Goal: Check status

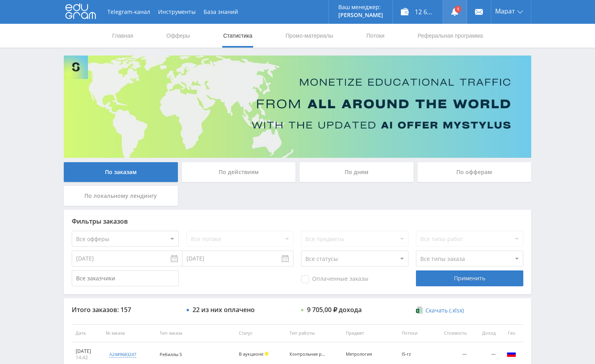
click at [460, 15] on link at bounding box center [455, 12] width 24 height 24
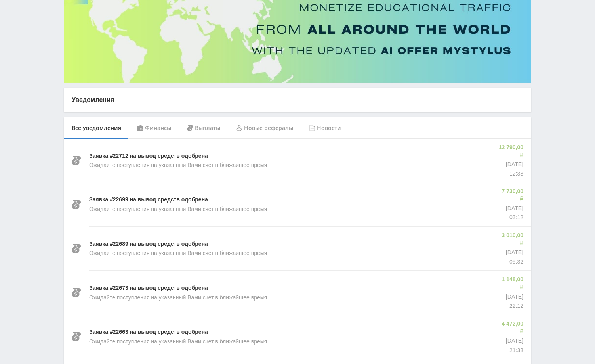
scroll to position [79, 0]
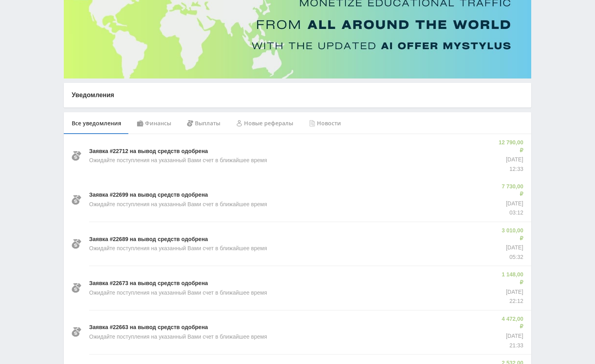
click at [162, 125] on div "Финансы" at bounding box center [154, 123] width 50 height 22
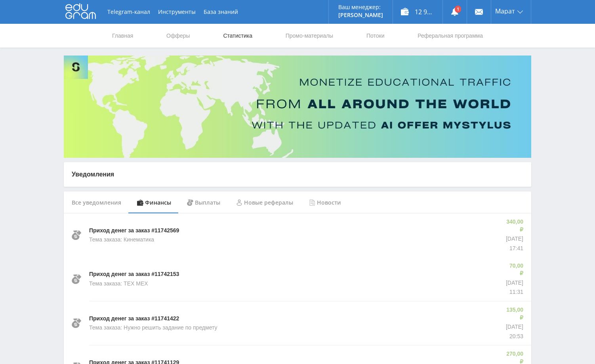
click at [241, 33] on link "Статистика" at bounding box center [237, 36] width 31 height 24
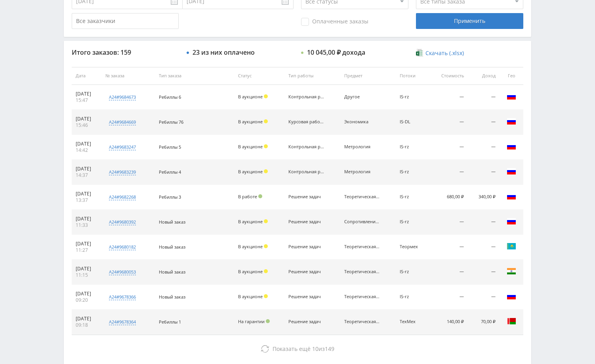
scroll to position [279, 0]
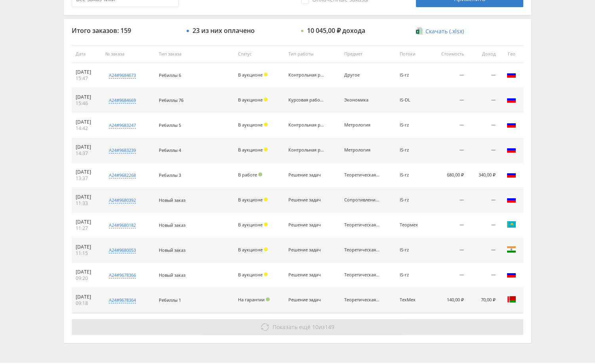
click at [458, 326] on button "Показать ещё 10 из 149" at bounding box center [298, 327] width 452 height 16
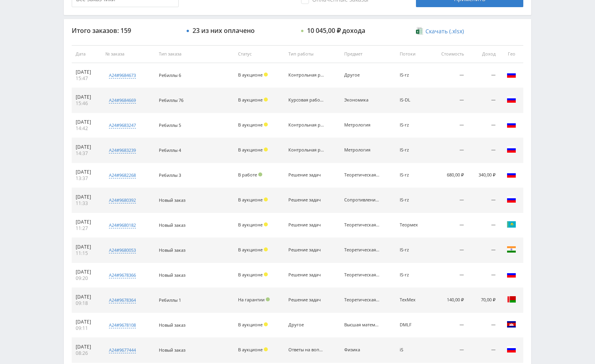
click at [582, 81] on div "Telegram-канал Инструменты База знаний Ваш менеджер: Alex Alex Online @edugram_…" at bounding box center [297, 178] width 595 height 915
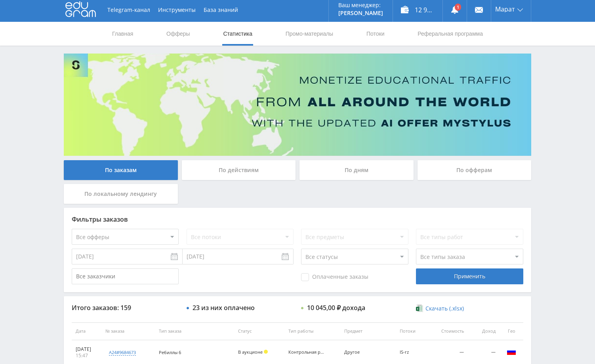
scroll to position [0, 0]
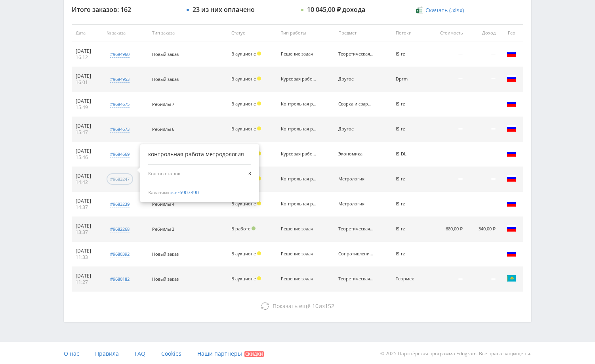
scroll to position [301, 0]
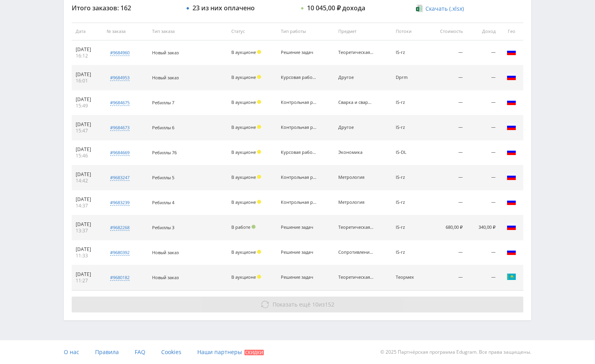
click at [387, 299] on button "Показать ещё 10 из 152" at bounding box center [298, 304] width 452 height 16
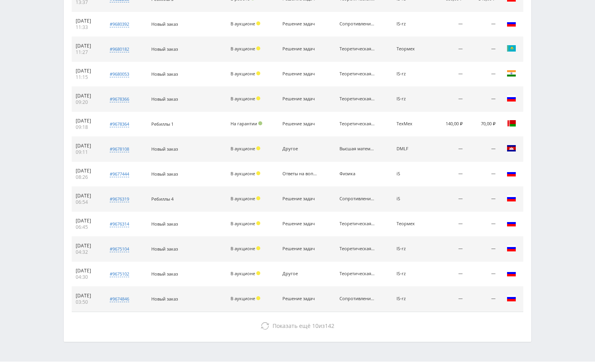
scroll to position [539, 0]
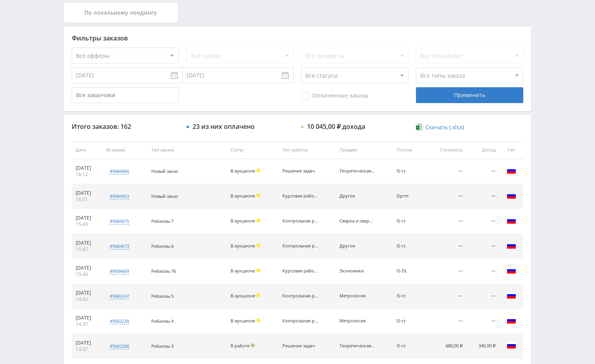
scroll to position [183, 0]
click at [539, 190] on div "Telegram-канал Инструменты База знаний Ваш менеджер: Alex Alex Online @edugram_…" at bounding box center [297, 274] width 595 height 915
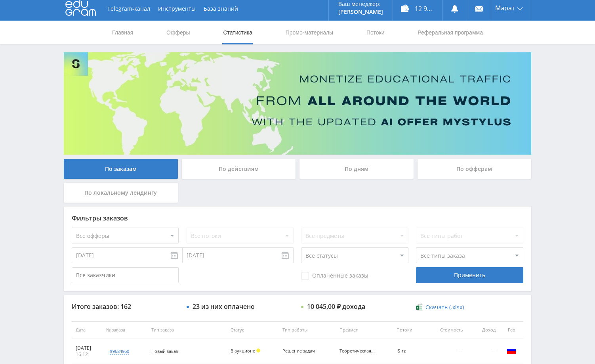
scroll to position [0, 0]
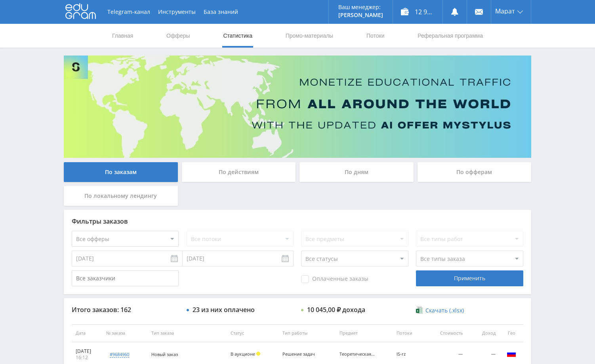
drag, startPoint x: 549, startPoint y: 151, endPoint x: 549, endPoint y: 146, distance: 4.8
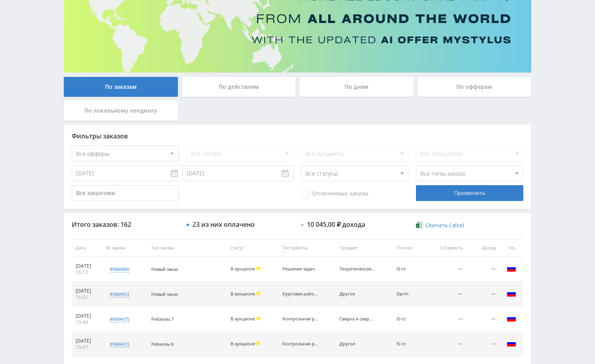
scroll to position [119, 0]
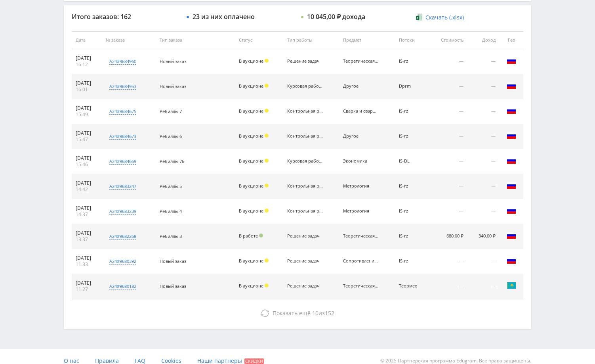
scroll to position [301, 0]
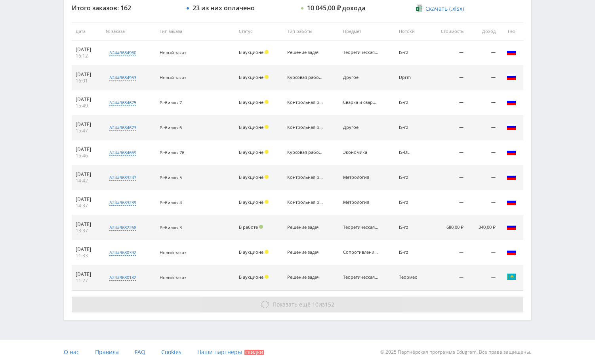
click at [466, 308] on button "Показать ещё 10 из 152" at bounding box center [298, 304] width 452 height 16
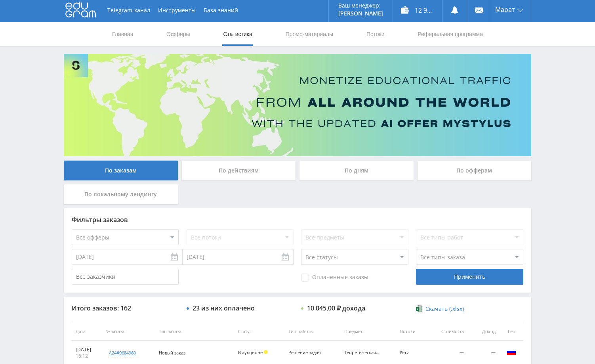
scroll to position [0, 0]
